Goal: Information Seeking & Learning: Learn about a topic

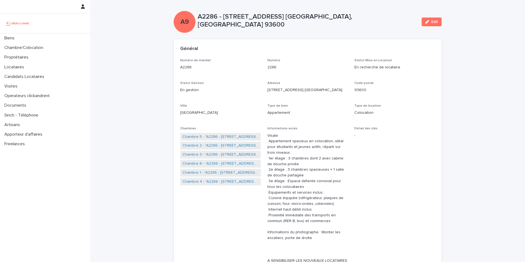
click at [51, 35] on div "Biens" at bounding box center [45, 38] width 90 height 10
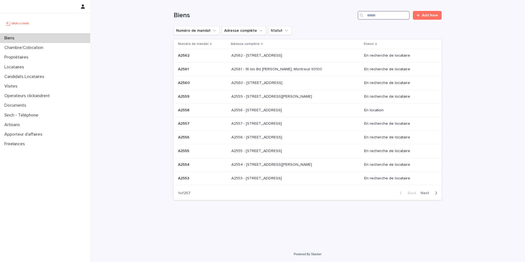
click at [396, 16] on input "Search" at bounding box center [384, 15] width 52 height 9
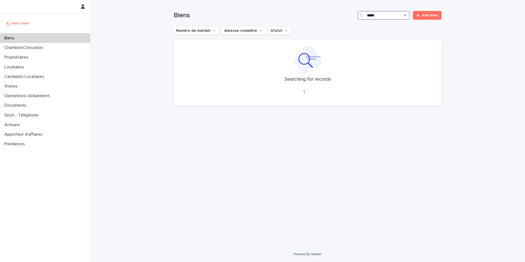
type input "*****"
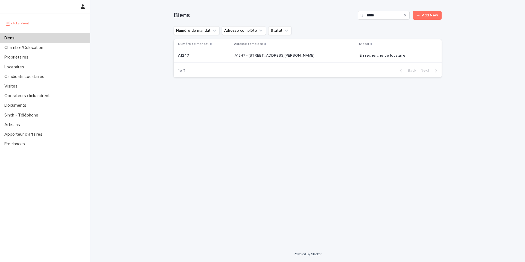
click at [331, 56] on div "A1247 - [STREET_ADDRESS][PERSON_NAME] 92110 A1247 - [STREET_ADDRESS][PERSON_NAM…" at bounding box center [295, 55] width 120 height 9
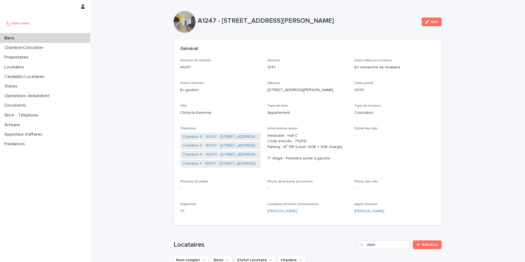
click at [46, 37] on div "Biens" at bounding box center [45, 38] width 90 height 10
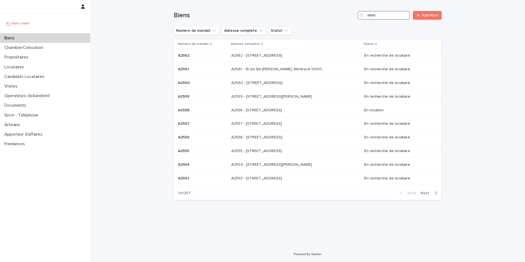
click at [377, 12] on input "Search" at bounding box center [384, 15] width 52 height 9
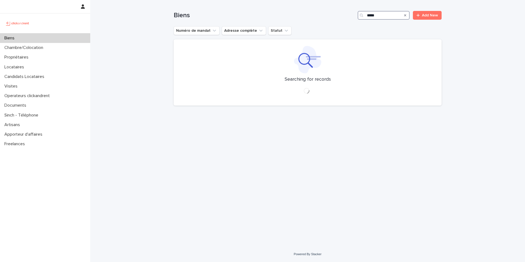
type input "*****"
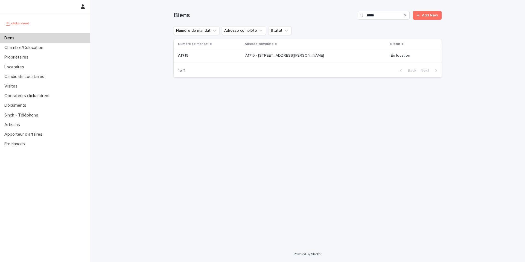
click at [299, 60] on div "A1715 - 2 Allée [PERSON_NAME], Colombes 92700 A1715 - 2 [GEOGRAPHIC_DATA][PERSO…" at bounding box center [315, 55] width 141 height 9
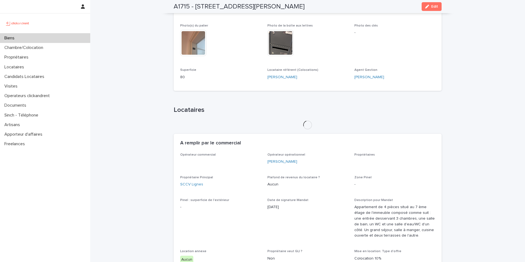
scroll to position [172, 0]
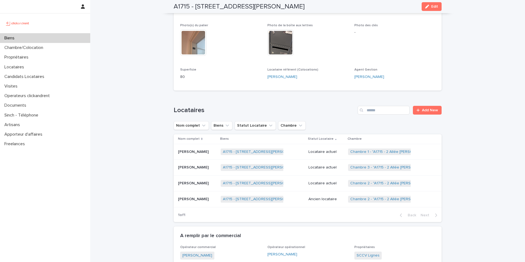
click at [322, 182] on p "Locataire actuel" at bounding box center [326, 183] width 35 height 5
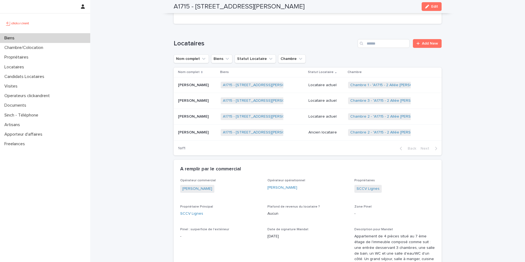
scroll to position [236, 0]
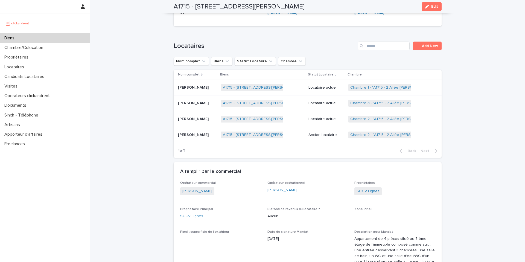
click at [326, 92] on td "Locataire actuel" at bounding box center [327, 88] width 40 height 16
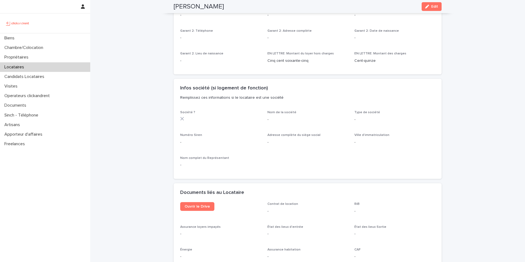
scroll to position [420, 0]
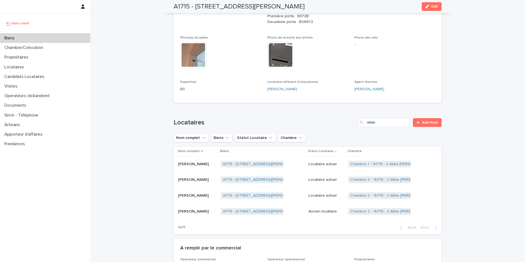
scroll to position [175, 0]
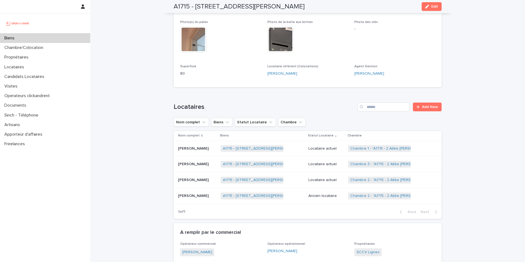
click at [330, 164] on p "Locataire actuel" at bounding box center [326, 164] width 35 height 5
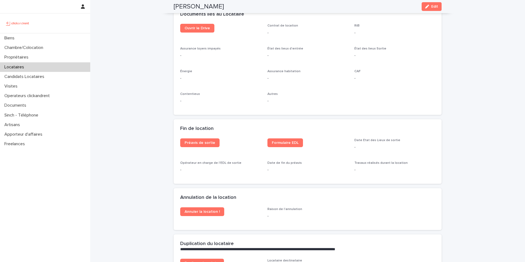
scroll to position [589, 0]
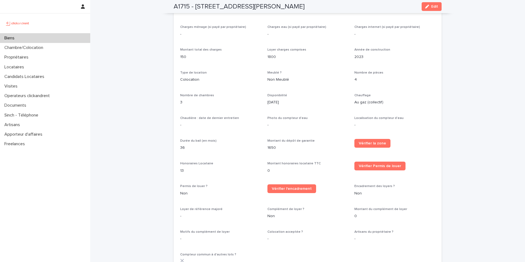
click at [65, 36] on div "Biens" at bounding box center [45, 38] width 90 height 10
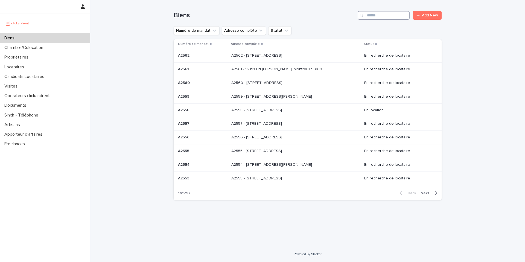
click at [383, 18] on input "Search" at bounding box center [384, 15] width 52 height 9
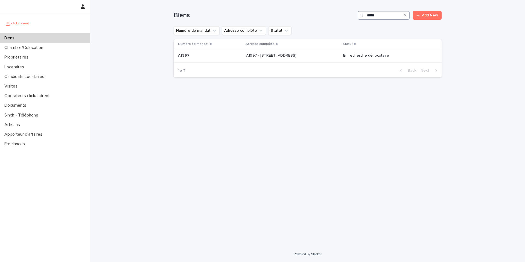
click at [391, 13] on input "*****" at bounding box center [384, 15] width 52 height 9
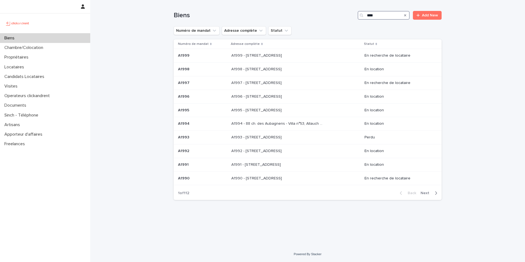
type input "*****"
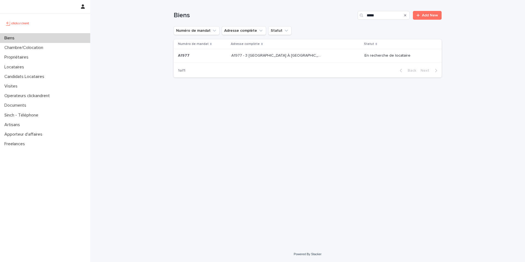
click at [340, 57] on div "A1977 - 3 [GEOGRAPHIC_DATA] À [GEOGRAPHIC_DATA], Évry-Courcouronnes 91080 A1977…" at bounding box center [296, 55] width 129 height 9
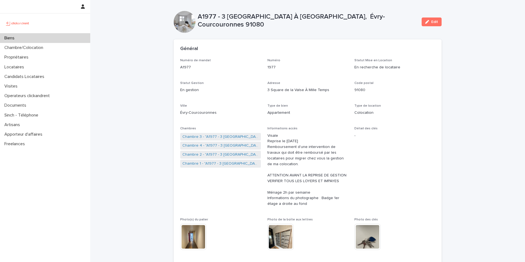
click at [68, 34] on div "Biens" at bounding box center [45, 38] width 90 height 10
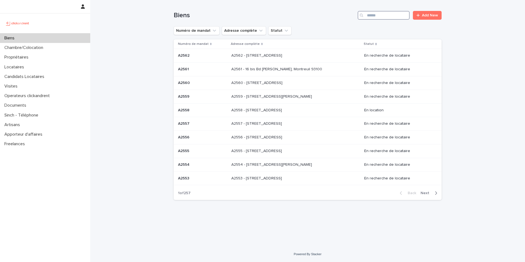
click at [390, 13] on input "Search" at bounding box center [384, 15] width 52 height 9
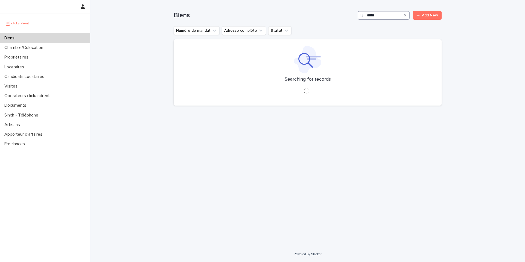
type input "*****"
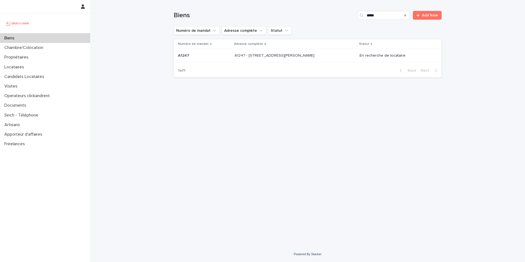
click at [313, 56] on p "A1247 - [STREET_ADDRESS][PERSON_NAME]" at bounding box center [275, 55] width 81 height 6
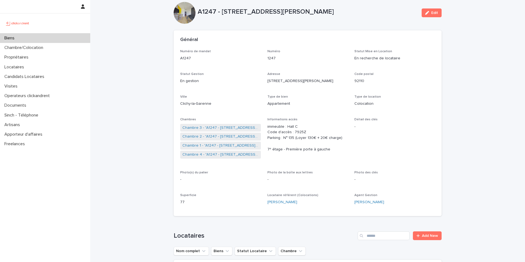
scroll to position [9, 0]
click at [229, 145] on link "Chambre 1 - "A1247 - [STREET_ADDRESS][PERSON_NAME]"" at bounding box center [221, 146] width 76 height 6
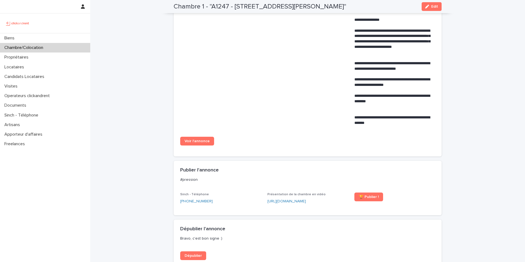
scroll to position [270, 0]
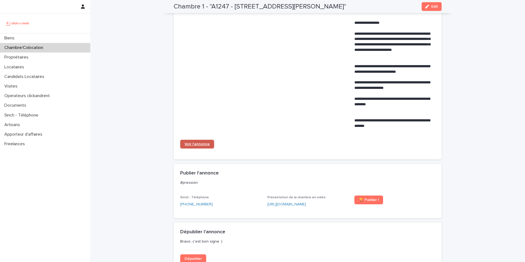
click at [200, 146] on span "Voir l'annonce" at bounding box center [197, 144] width 25 height 4
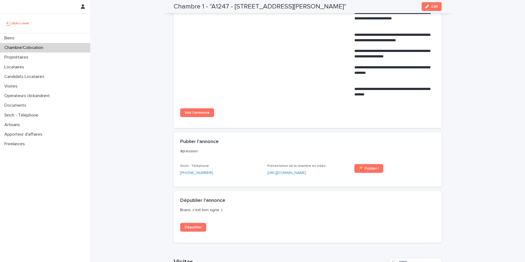
scroll to position [300, 0]
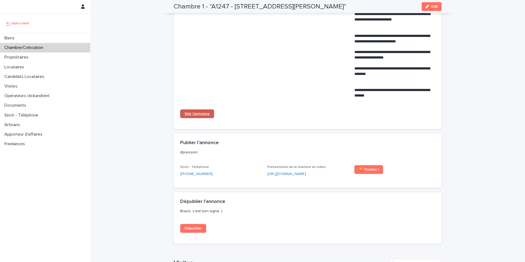
click at [197, 116] on span "Voir l'annonce" at bounding box center [197, 114] width 25 height 4
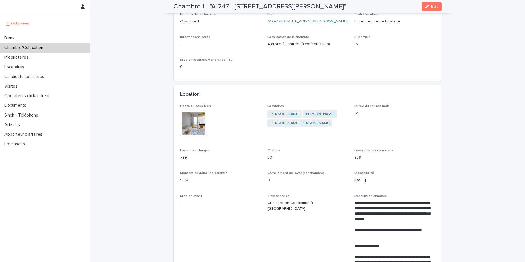
scroll to position [0, 0]
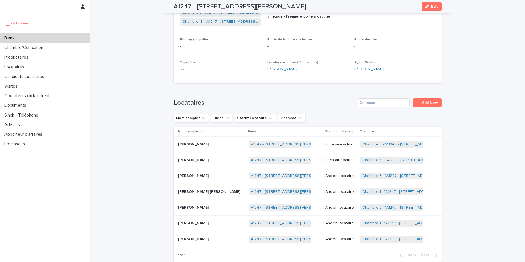
scroll to position [143, 0]
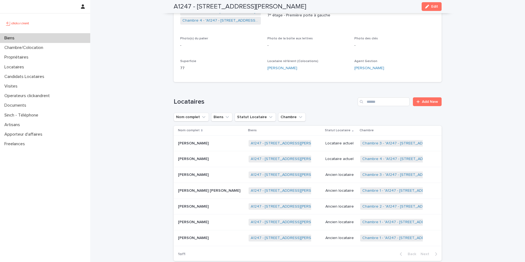
click at [333, 139] on div "Locataire actuel" at bounding box center [341, 143] width 30 height 9
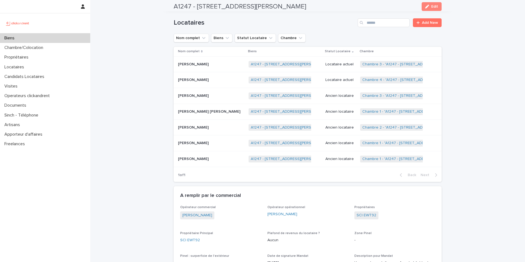
scroll to position [222, 0]
click at [331, 83] on div "Locataire actuel" at bounding box center [341, 80] width 30 height 9
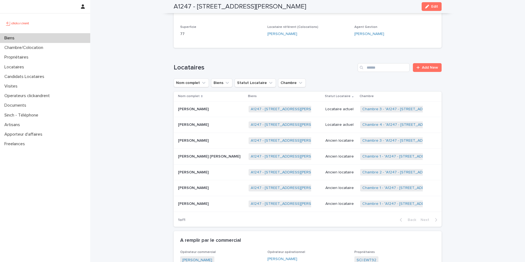
scroll to position [174, 0]
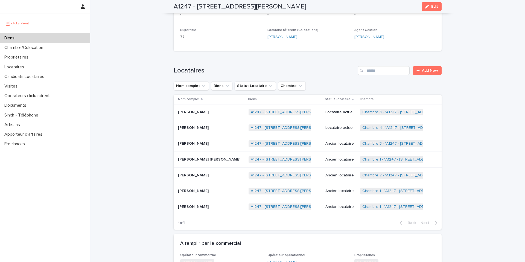
click at [343, 108] on div "Locataire actuel" at bounding box center [341, 112] width 30 height 9
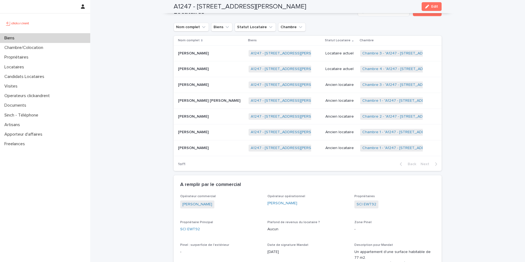
scroll to position [226, 0]
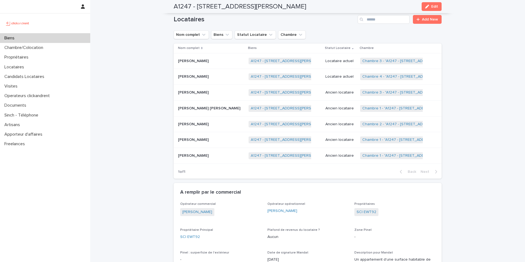
click at [342, 63] on p "Locataire actuel" at bounding box center [341, 61] width 30 height 5
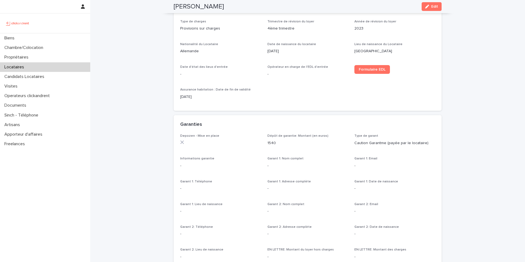
scroll to position [667, 0]
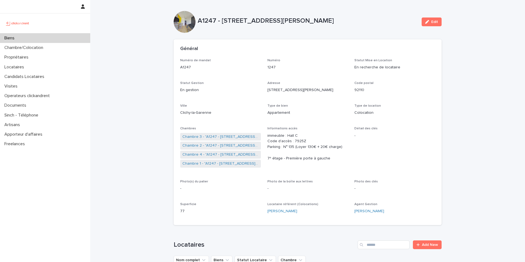
click at [57, 38] on div "Biens" at bounding box center [45, 38] width 90 height 10
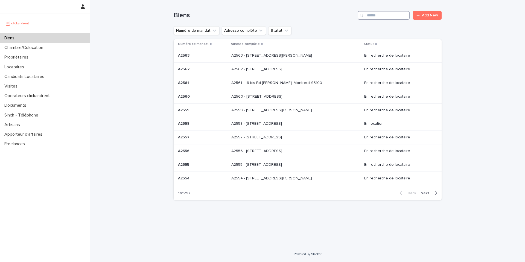
click at [386, 15] on input "Search" at bounding box center [384, 15] width 52 height 9
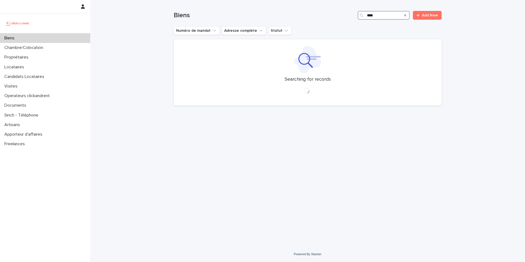
type input "*****"
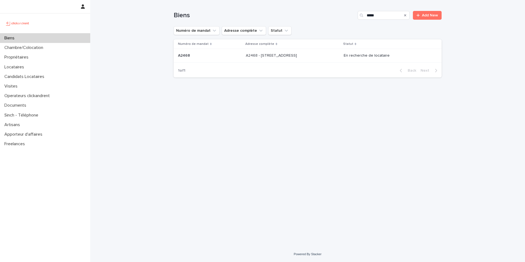
click at [298, 54] on p "A2468 - [STREET_ADDRESS]" at bounding box center [272, 55] width 52 height 6
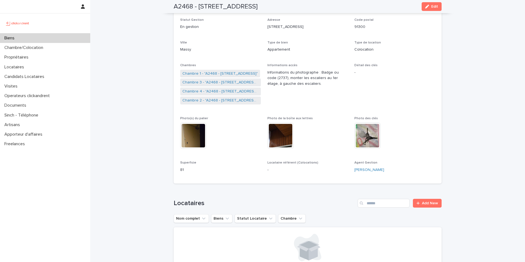
scroll to position [61, 0]
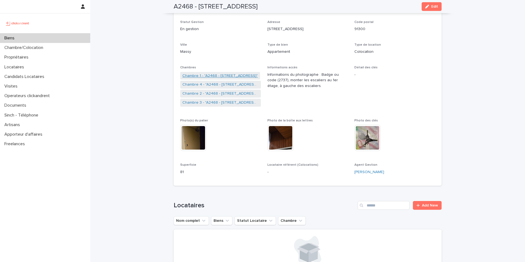
click at [230, 74] on link "Chambre 1 - "A2468 - [STREET_ADDRESS]"" at bounding box center [221, 76] width 76 height 6
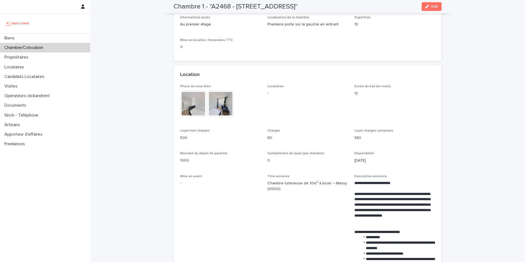
scroll to position [65, 0]
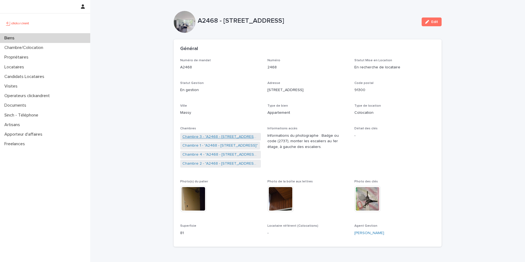
click at [210, 135] on link "Chambre 3 - "A2468 - [STREET_ADDRESS]"" at bounding box center [221, 137] width 76 height 6
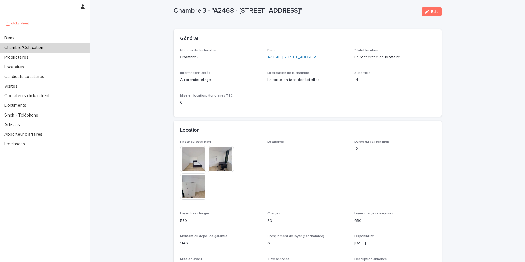
scroll to position [11, 0]
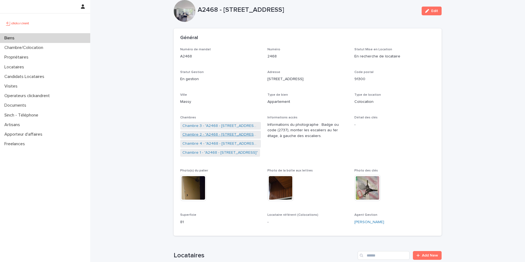
click at [203, 135] on link "Chambre 2 - "A2468 - [STREET_ADDRESS]"" at bounding box center [221, 135] width 76 height 6
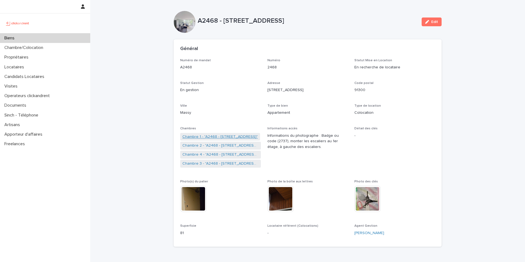
click at [209, 136] on link "Chambre 1 - "A2468 - [STREET_ADDRESS]"" at bounding box center [221, 137] width 76 height 6
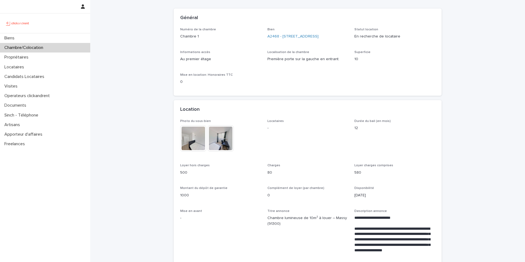
scroll to position [33, 0]
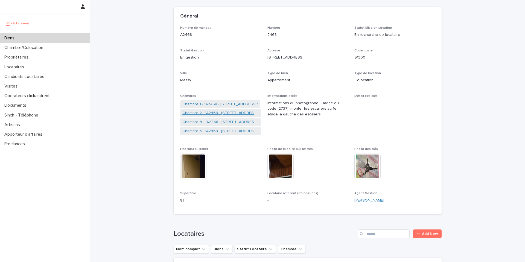
click at [217, 113] on link "Chambre 2 - "A2468 - [STREET_ADDRESS]"" at bounding box center [221, 113] width 76 height 6
click at [209, 124] on link "Chambre 3 - "A2468 - [STREET_ADDRESS]"" at bounding box center [221, 122] width 76 height 6
click at [227, 106] on link "Chambre 4 - "A2468 - [STREET_ADDRESS]"" at bounding box center [221, 105] width 76 height 6
click at [207, 124] on link "Chambre 1 - "A2468 - [STREET_ADDRESS]"" at bounding box center [221, 122] width 76 height 6
